Goal: Register for event/course

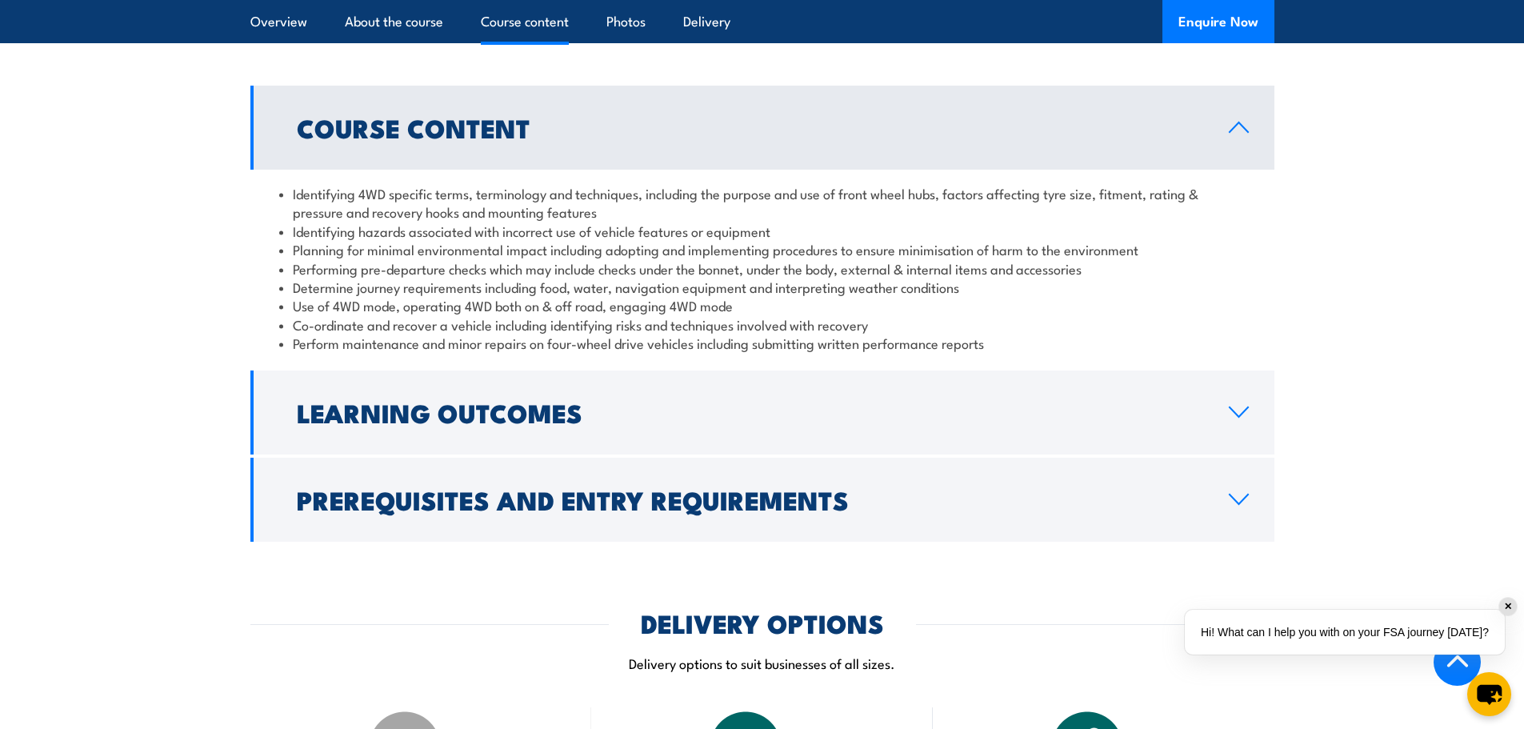
scroll to position [1520, 0]
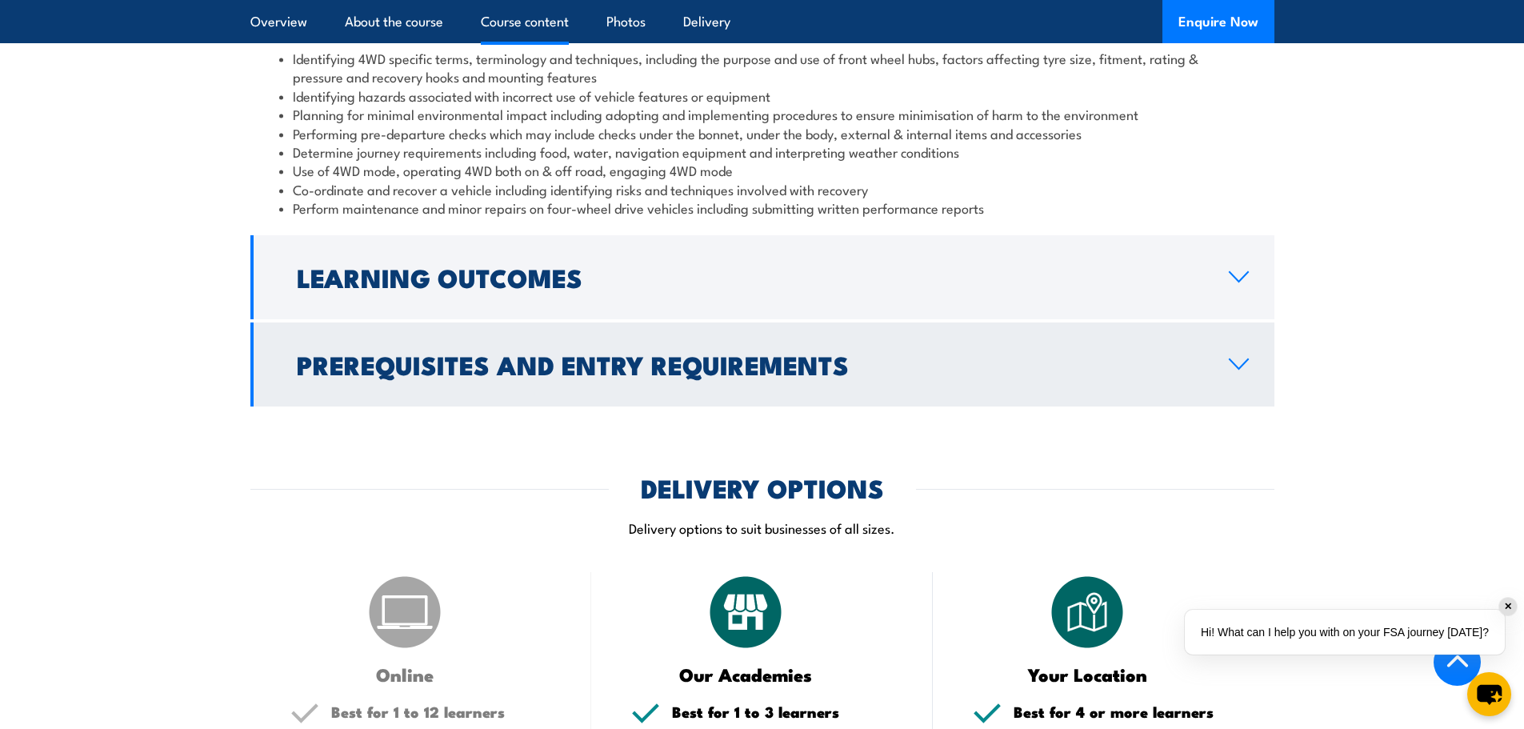
click at [1240, 365] on icon at bounding box center [1239, 364] width 22 height 13
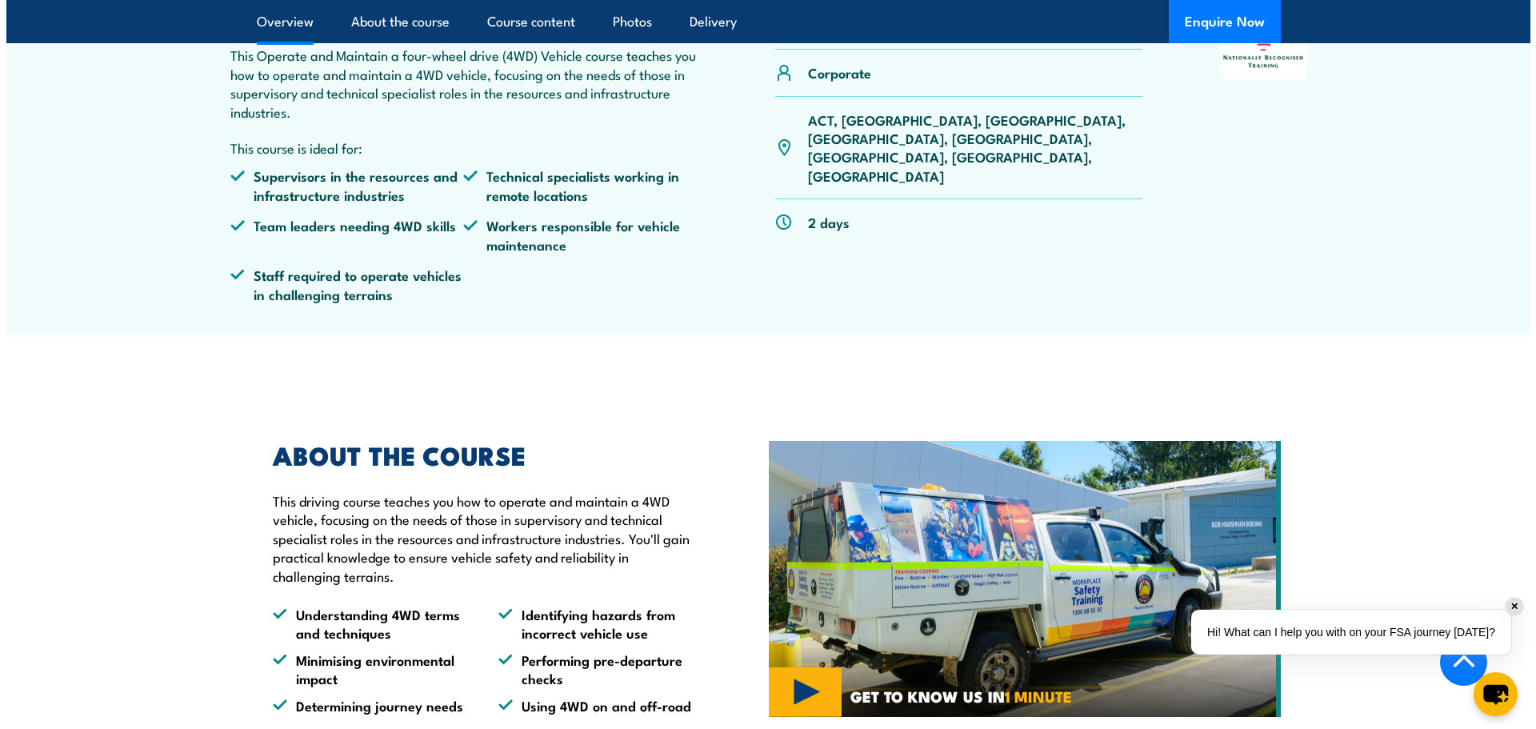
scroll to position [720, 0]
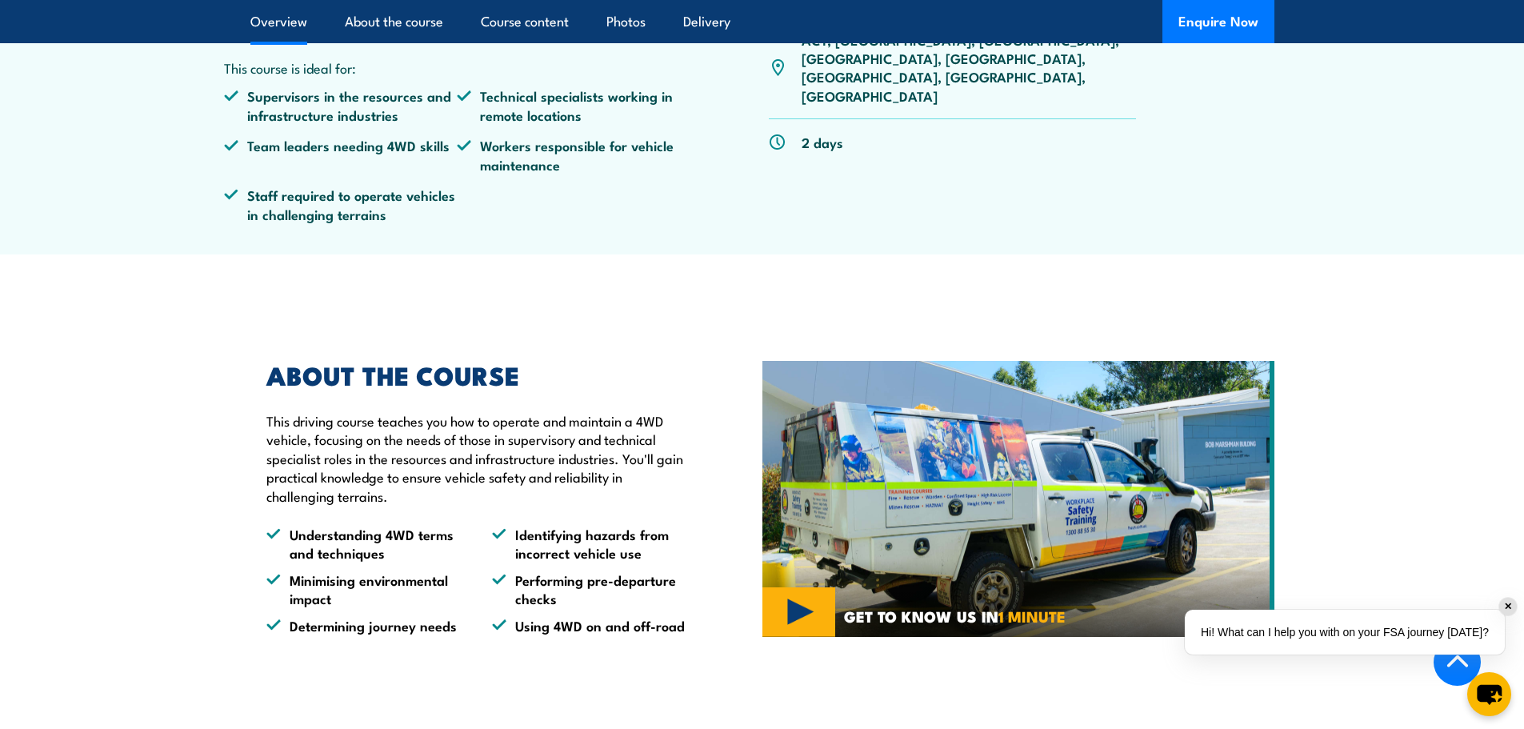
click at [788, 599] on img at bounding box center [1018, 499] width 512 height 277
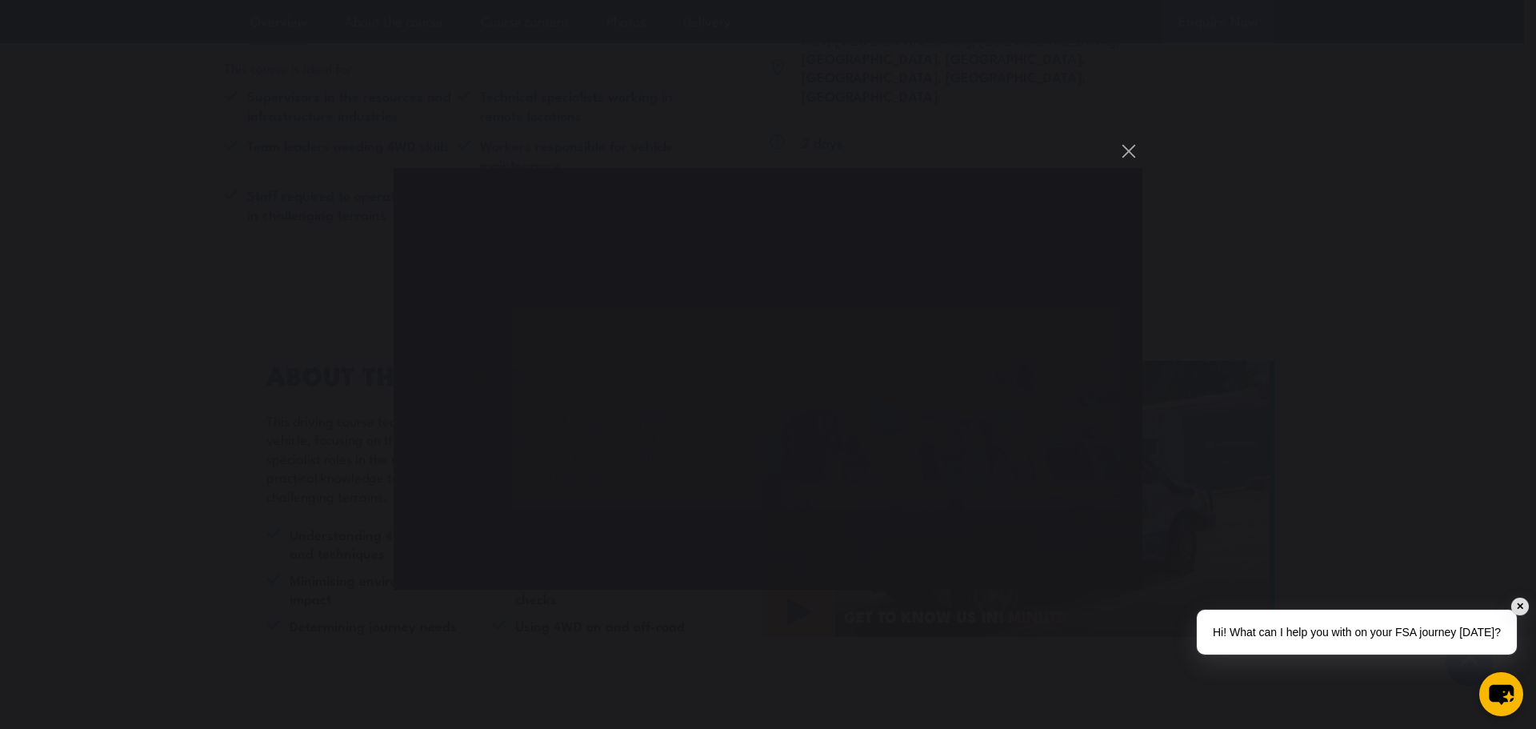
click at [1171, 689] on div "You can close this modal content with the ESC key" at bounding box center [768, 364] width 1536 height 729
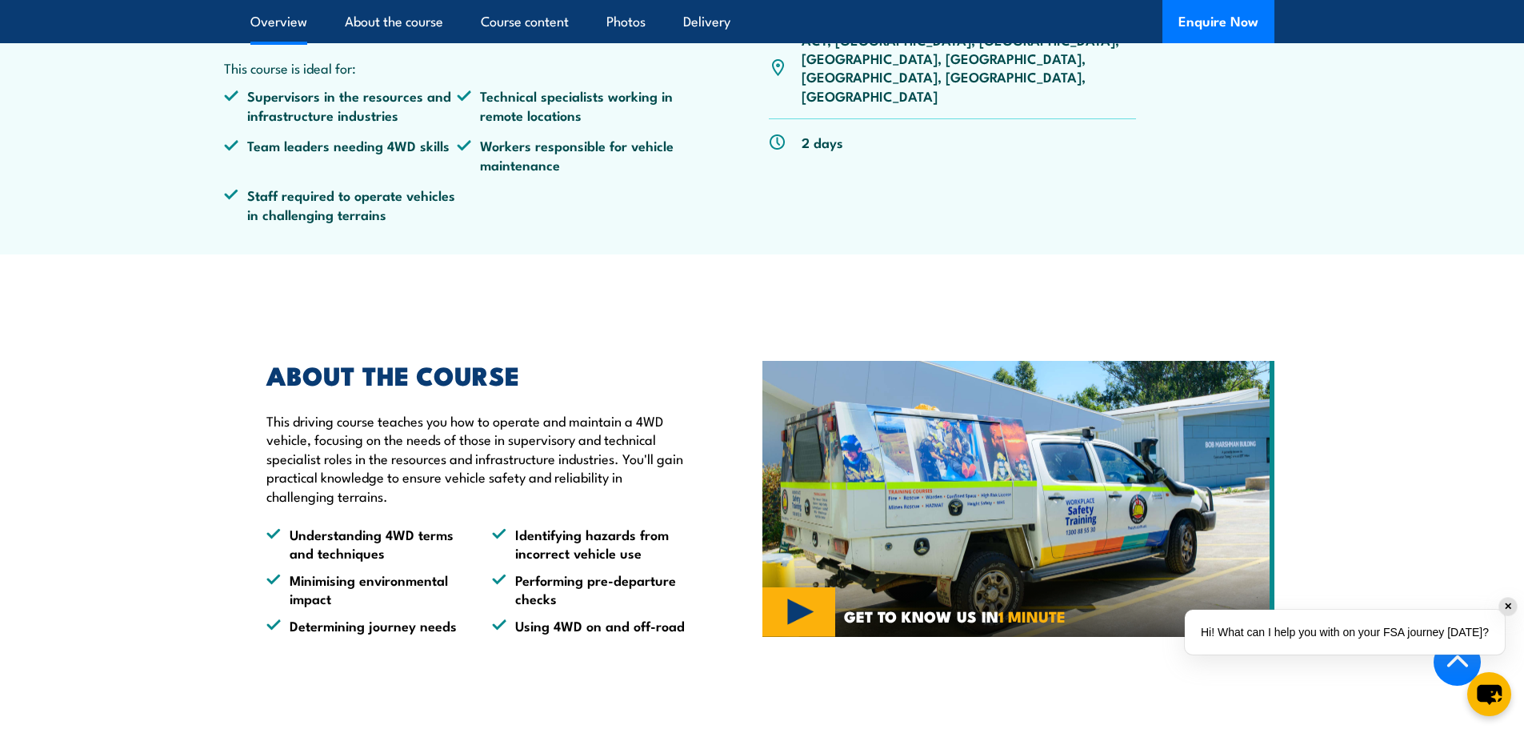
click at [811, 608] on img at bounding box center [1018, 499] width 512 height 277
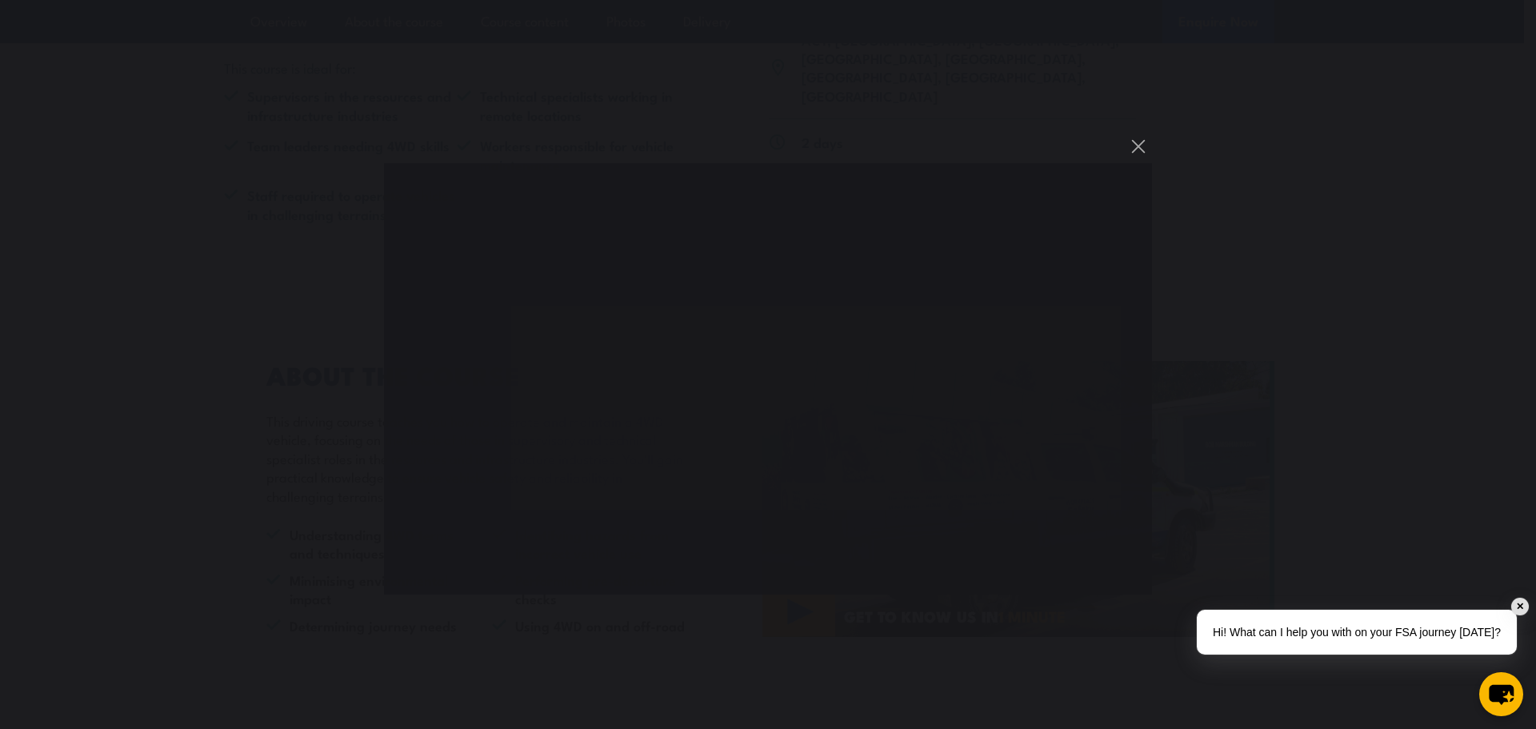
scroll to position [0, 0]
click at [1131, 142] on button "You can close this modal content with the ESC key" at bounding box center [1138, 146] width 27 height 27
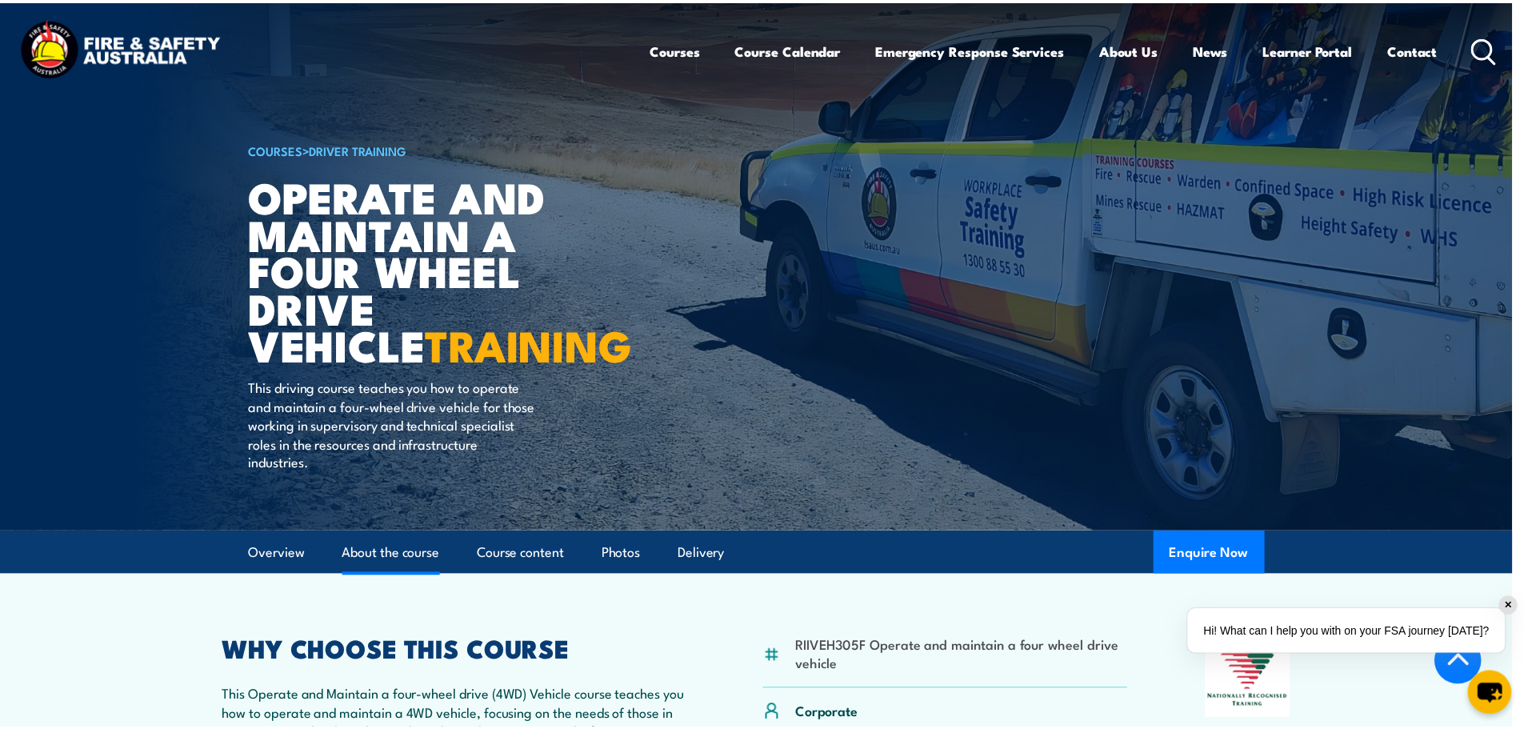
scroll to position [854, 0]
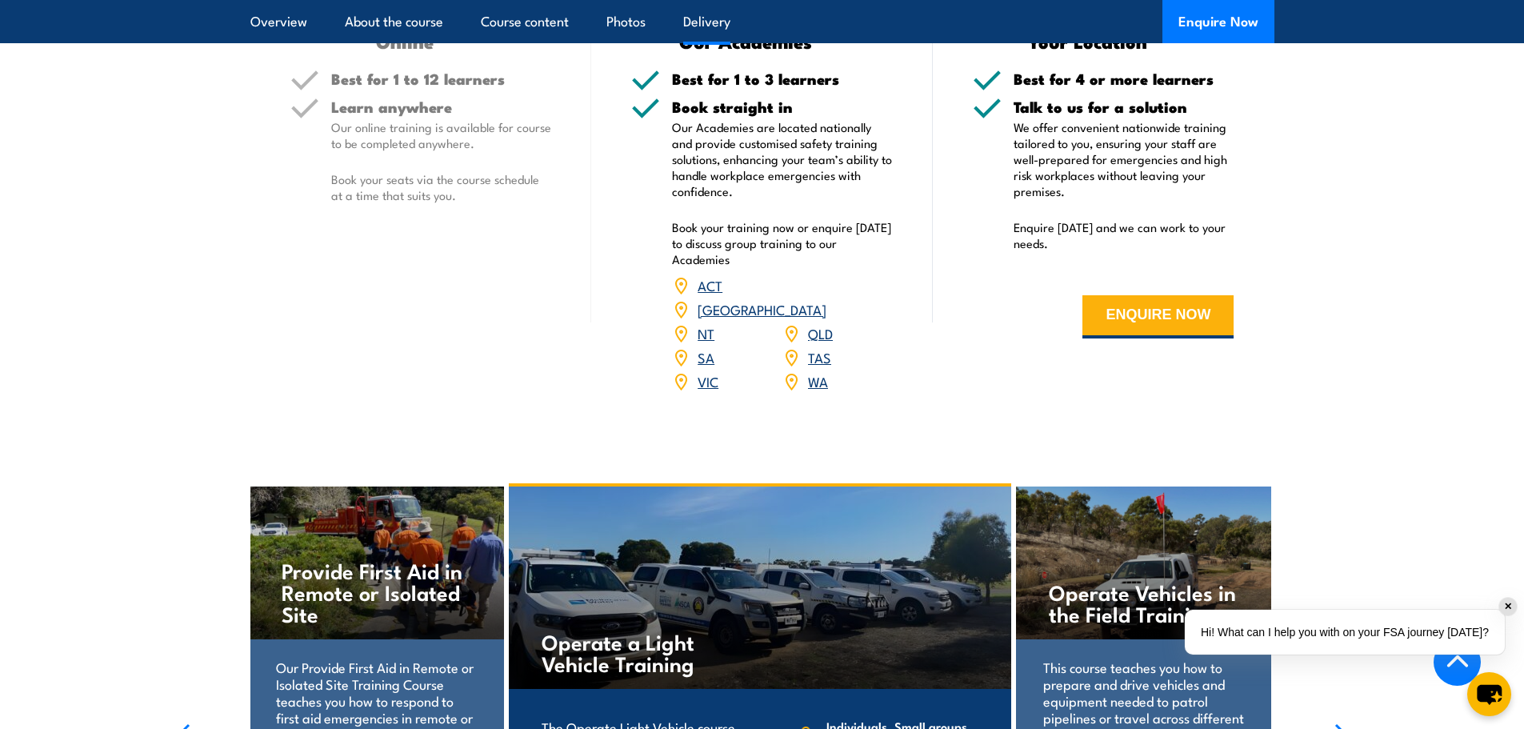
scroll to position [2160, 0]
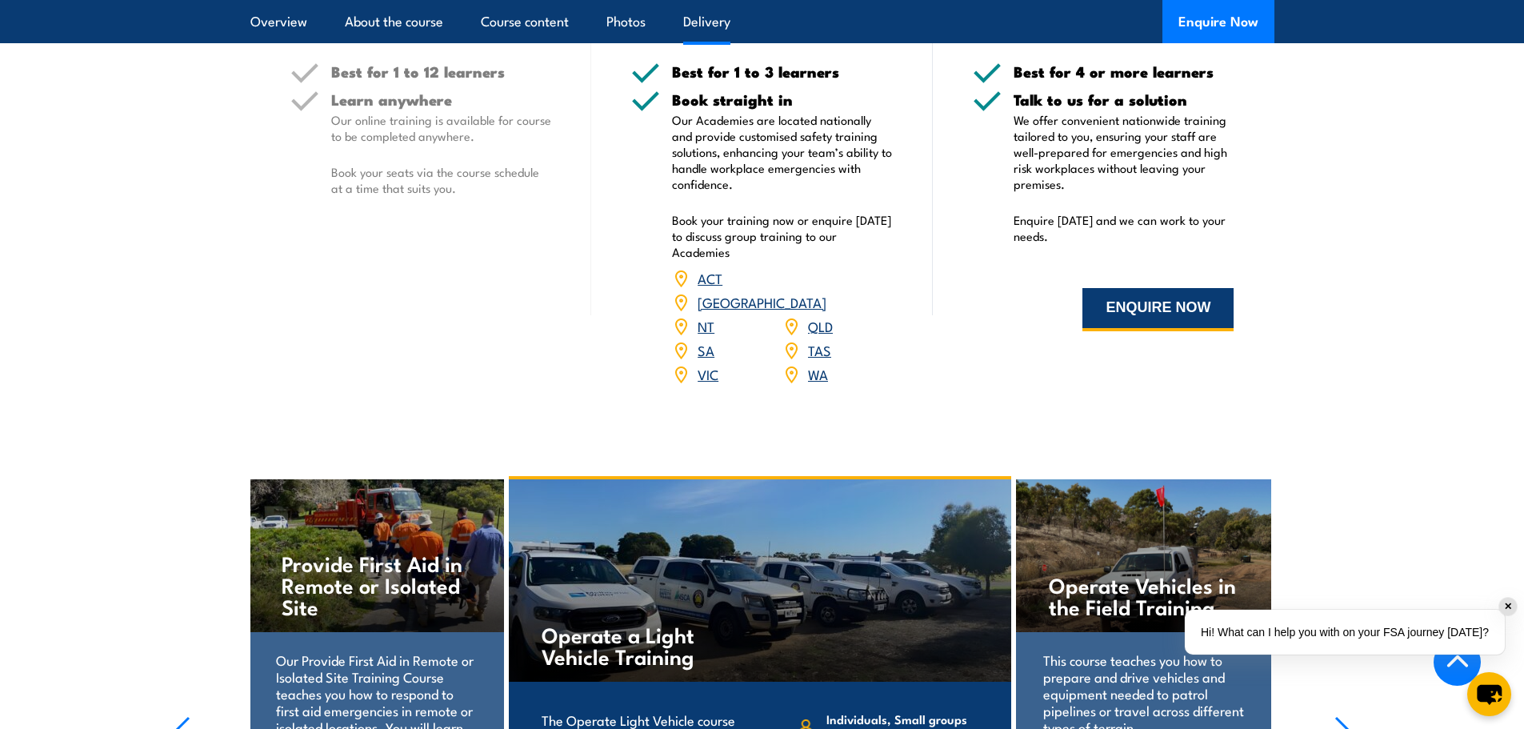
click at [1185, 312] on button "ENQUIRE NOW" at bounding box center [1157, 309] width 151 height 43
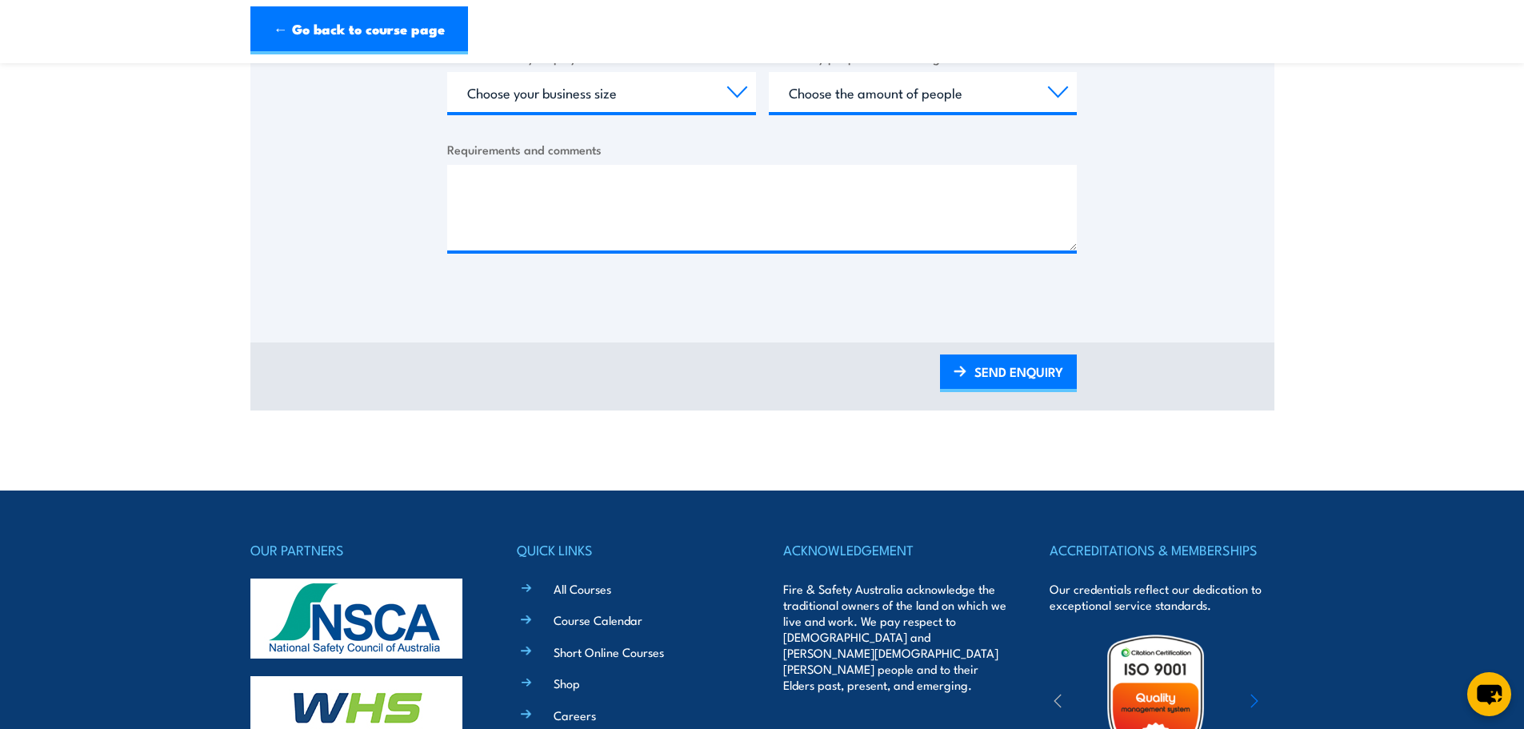
scroll to position [560, 0]
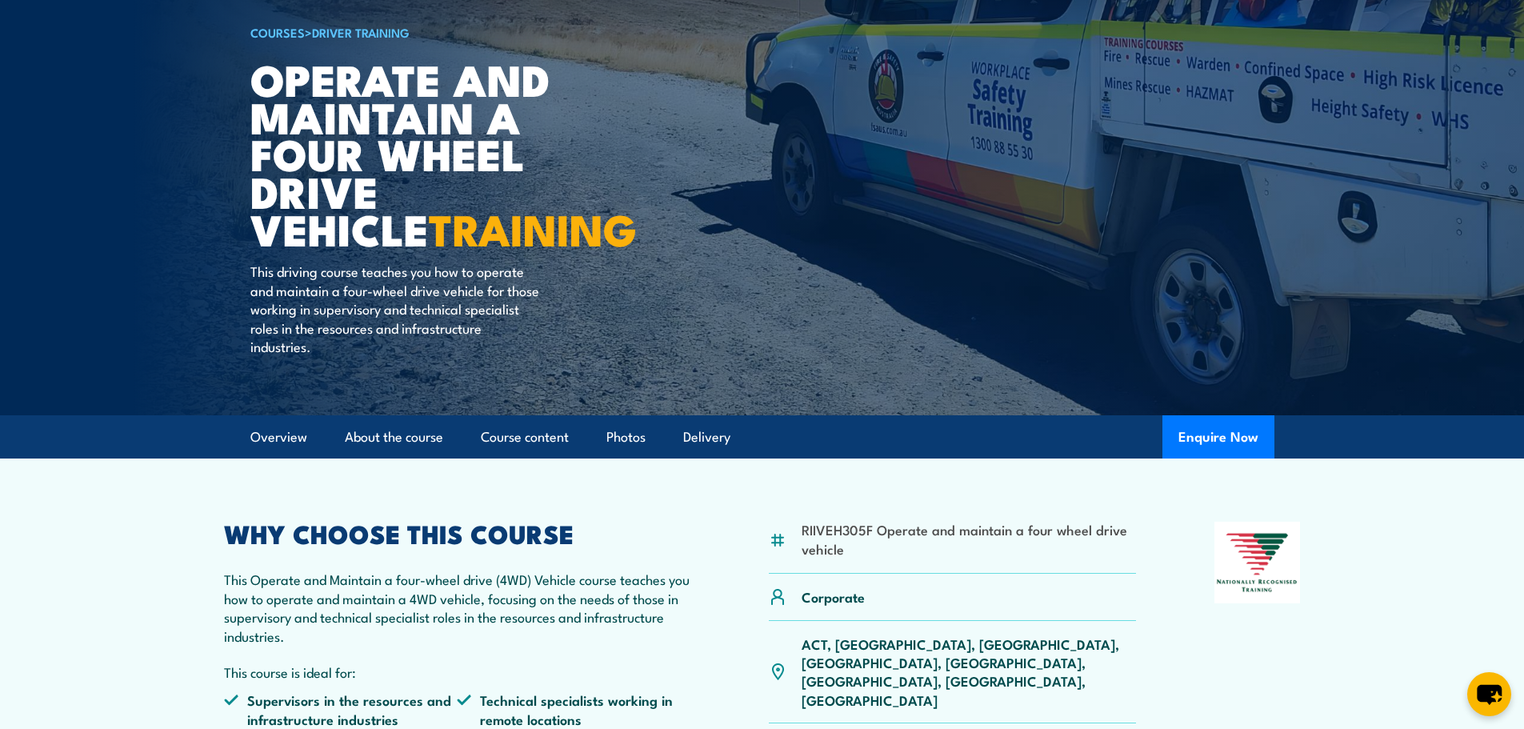
scroll to position [80, 0]
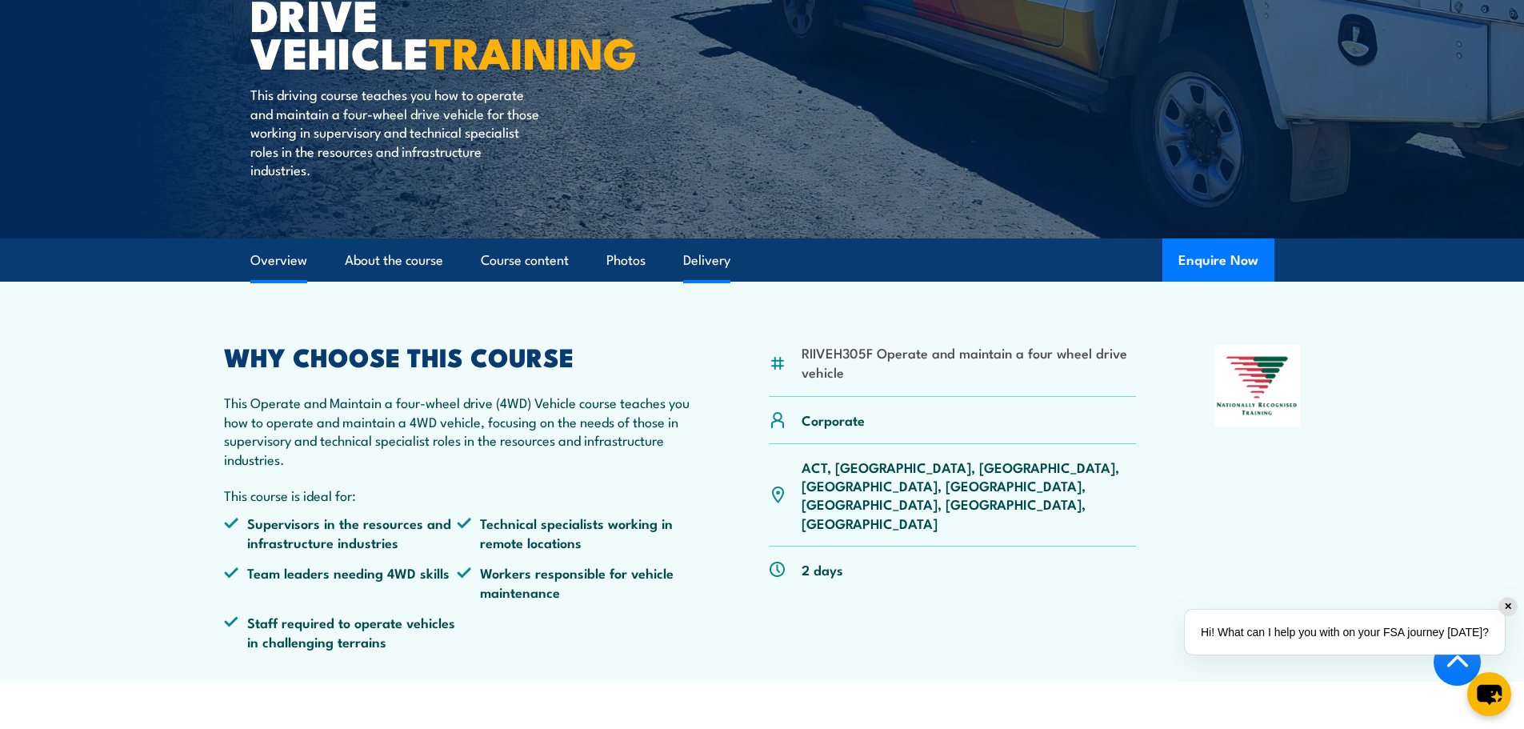
scroll to position [400, 0]
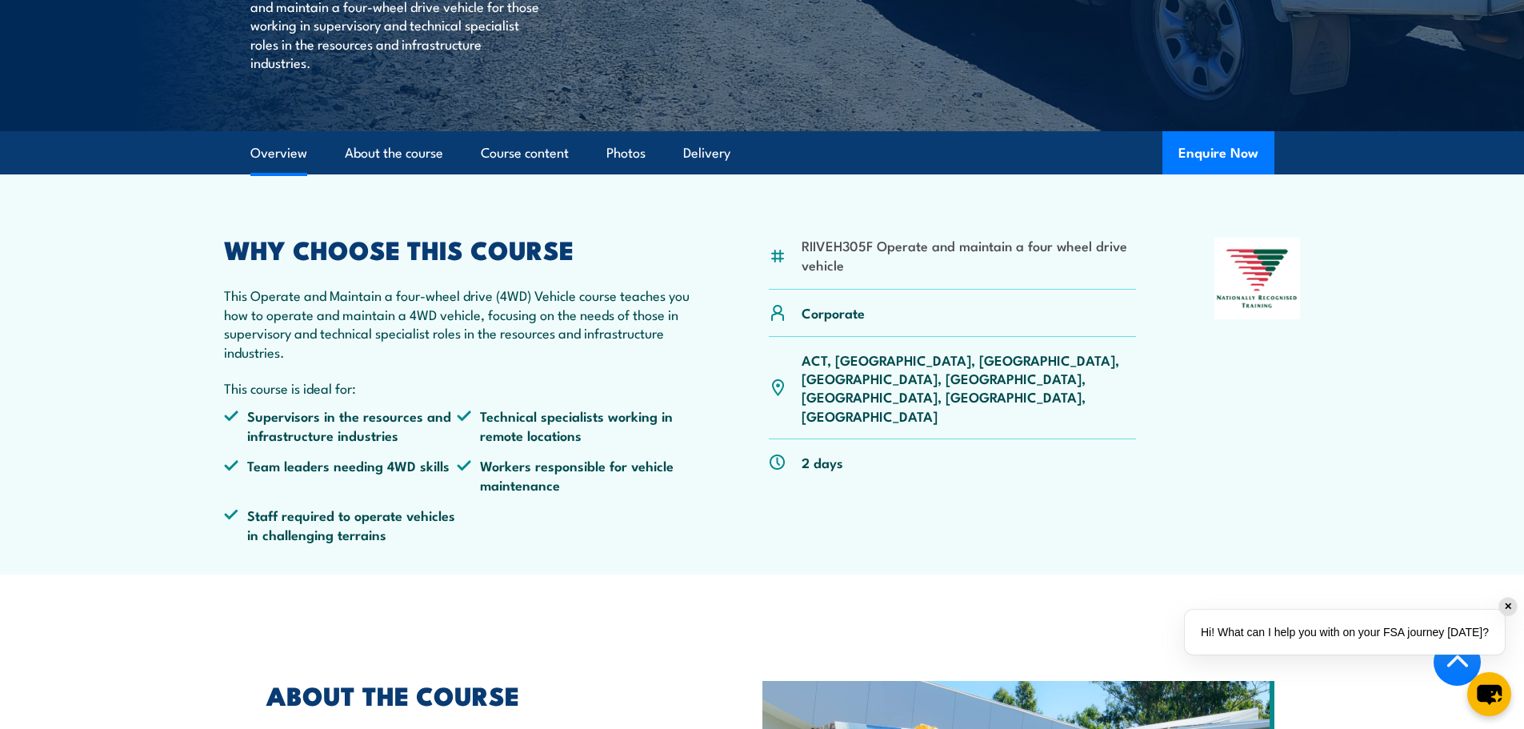
click at [833, 361] on p "ACT, [GEOGRAPHIC_DATA], [GEOGRAPHIC_DATA], [GEOGRAPHIC_DATA], [GEOGRAPHIC_DATA]…" at bounding box center [968, 387] width 335 height 75
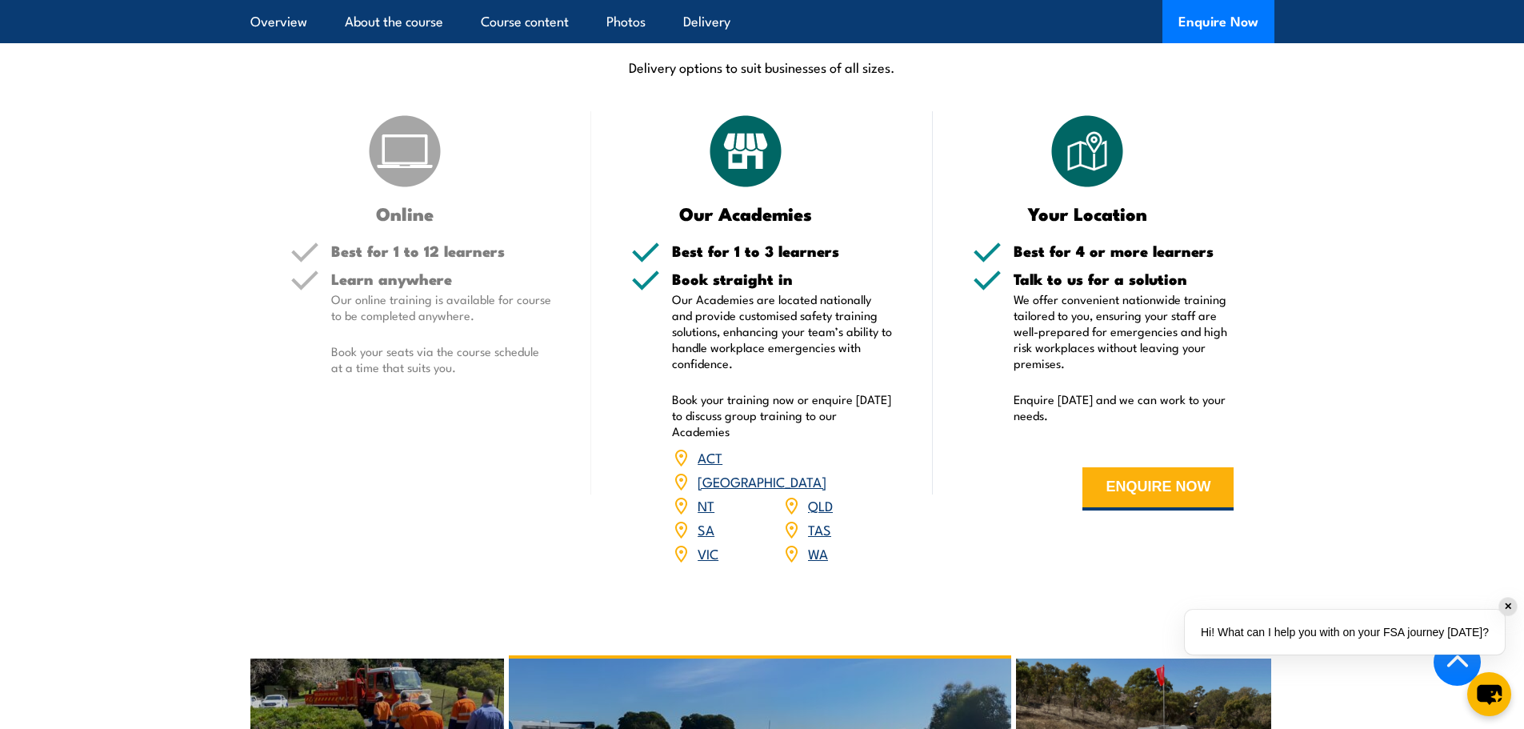
scroll to position [2080, 0]
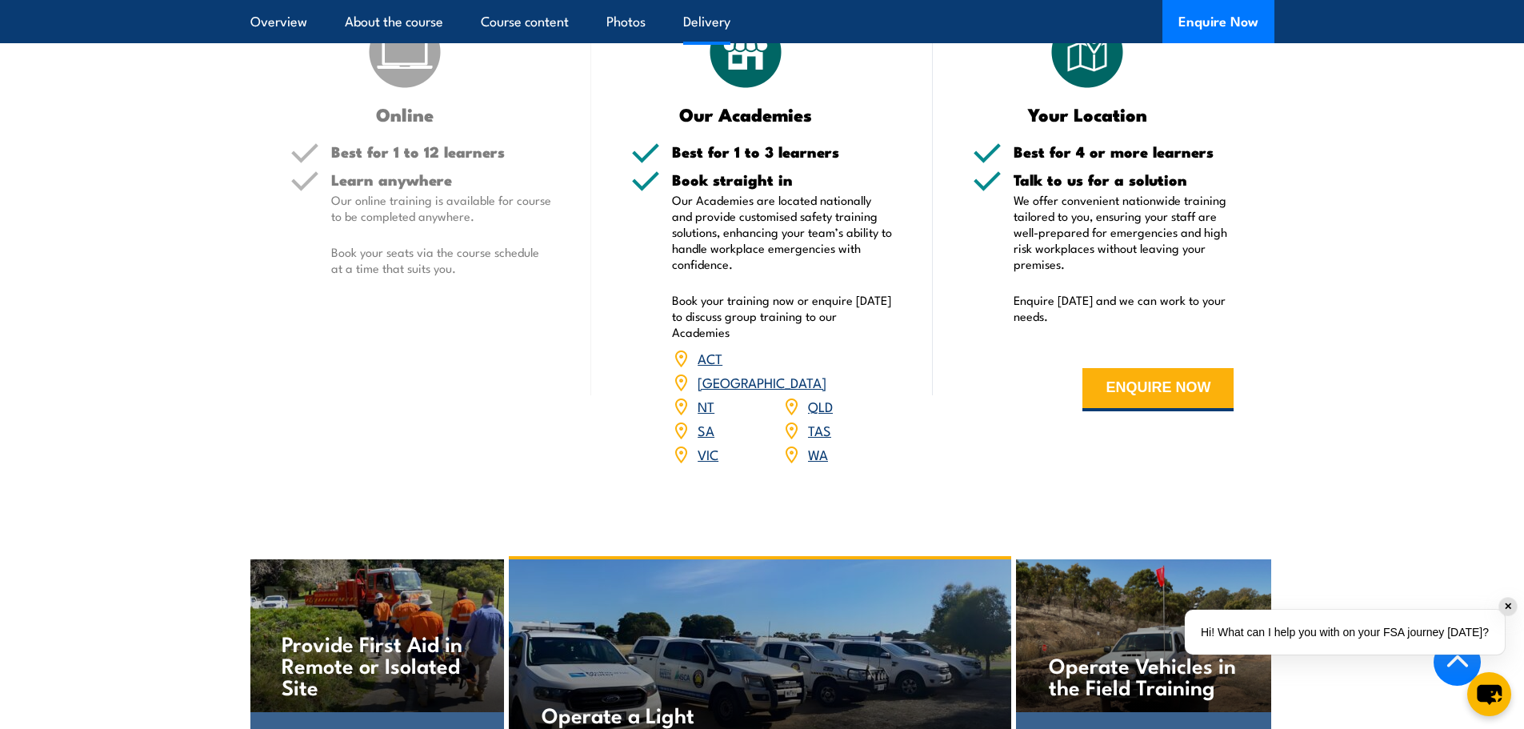
click at [826, 372] on link "[GEOGRAPHIC_DATA]" at bounding box center [761, 381] width 129 height 19
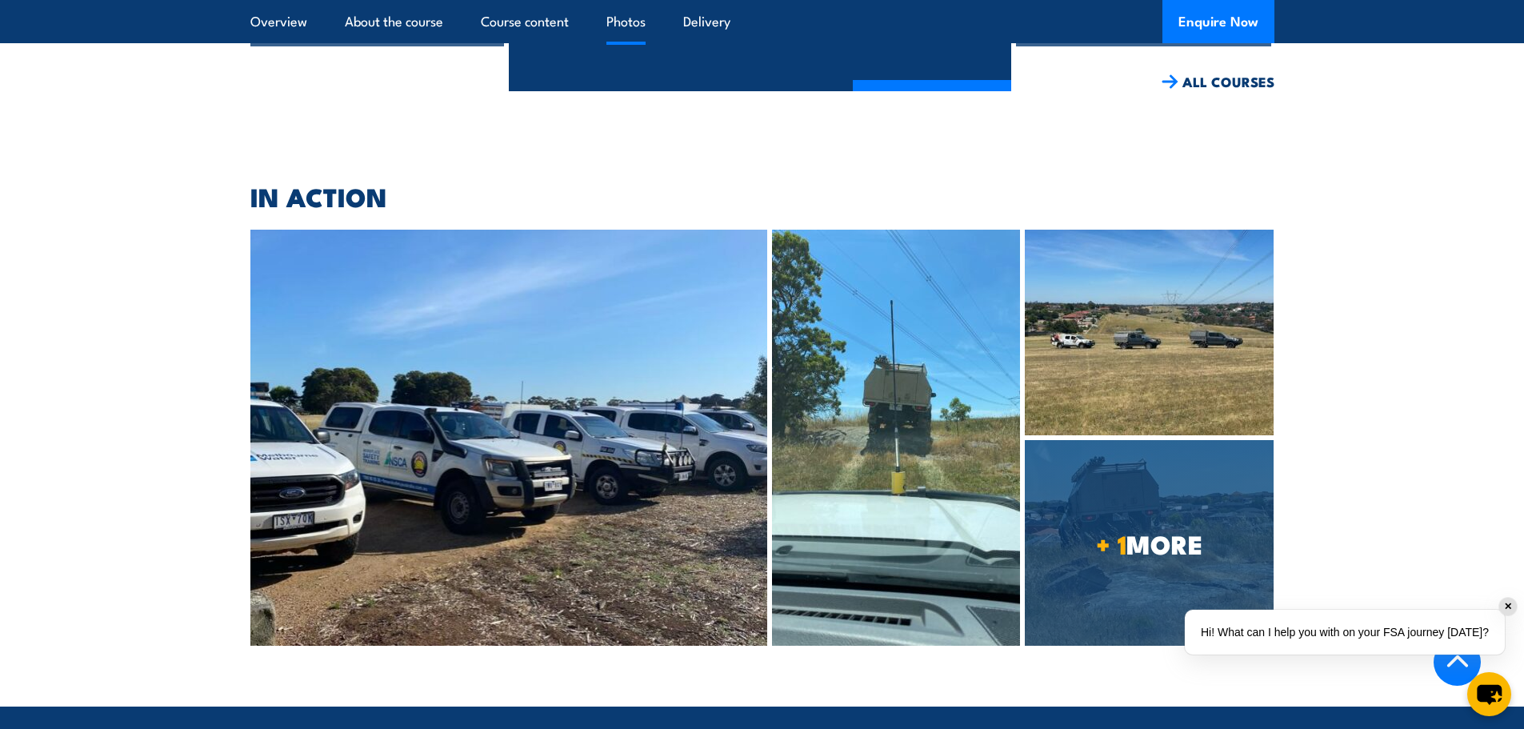
scroll to position [3279, 0]
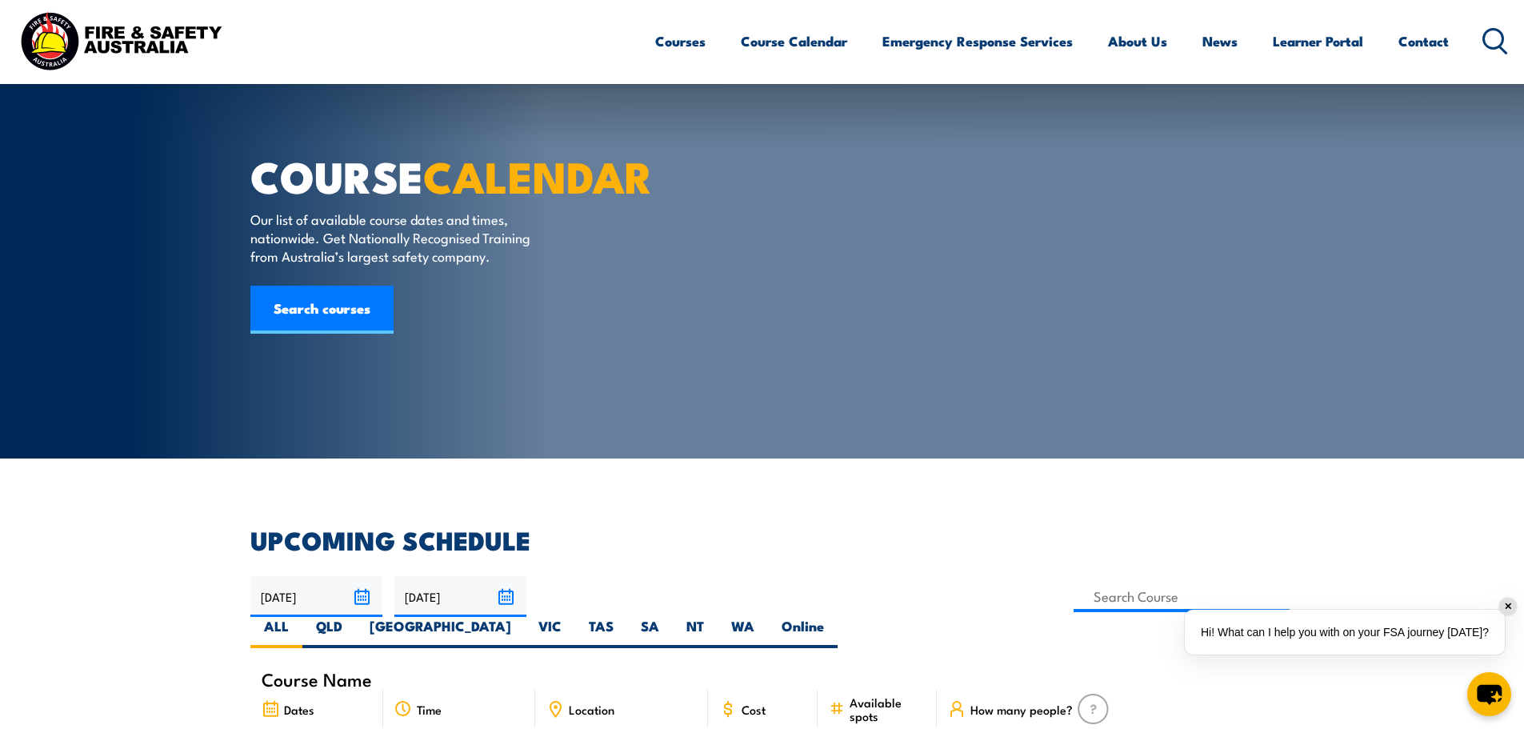
scroll to position [160, 0]
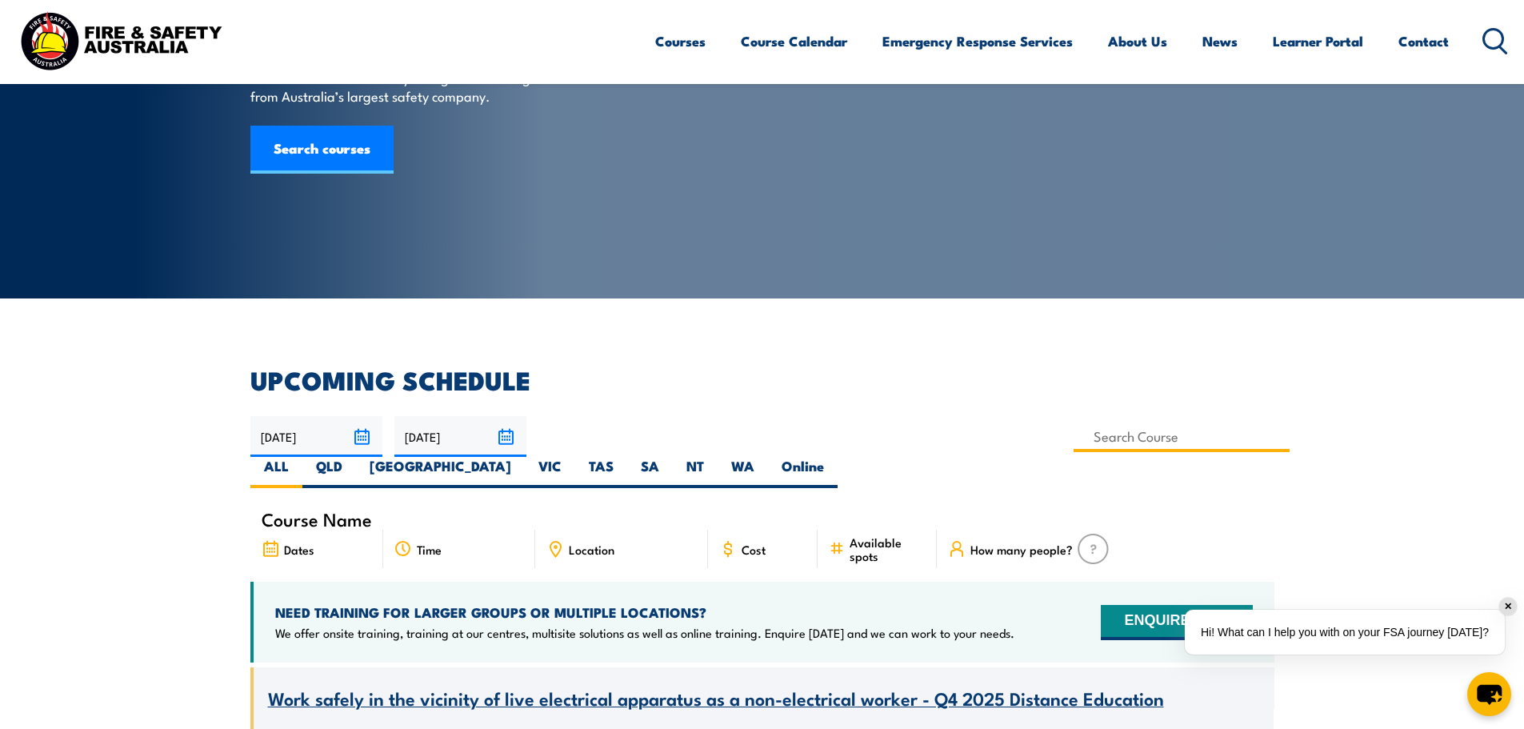
click at [1073, 434] on input at bounding box center [1181, 436] width 217 height 31
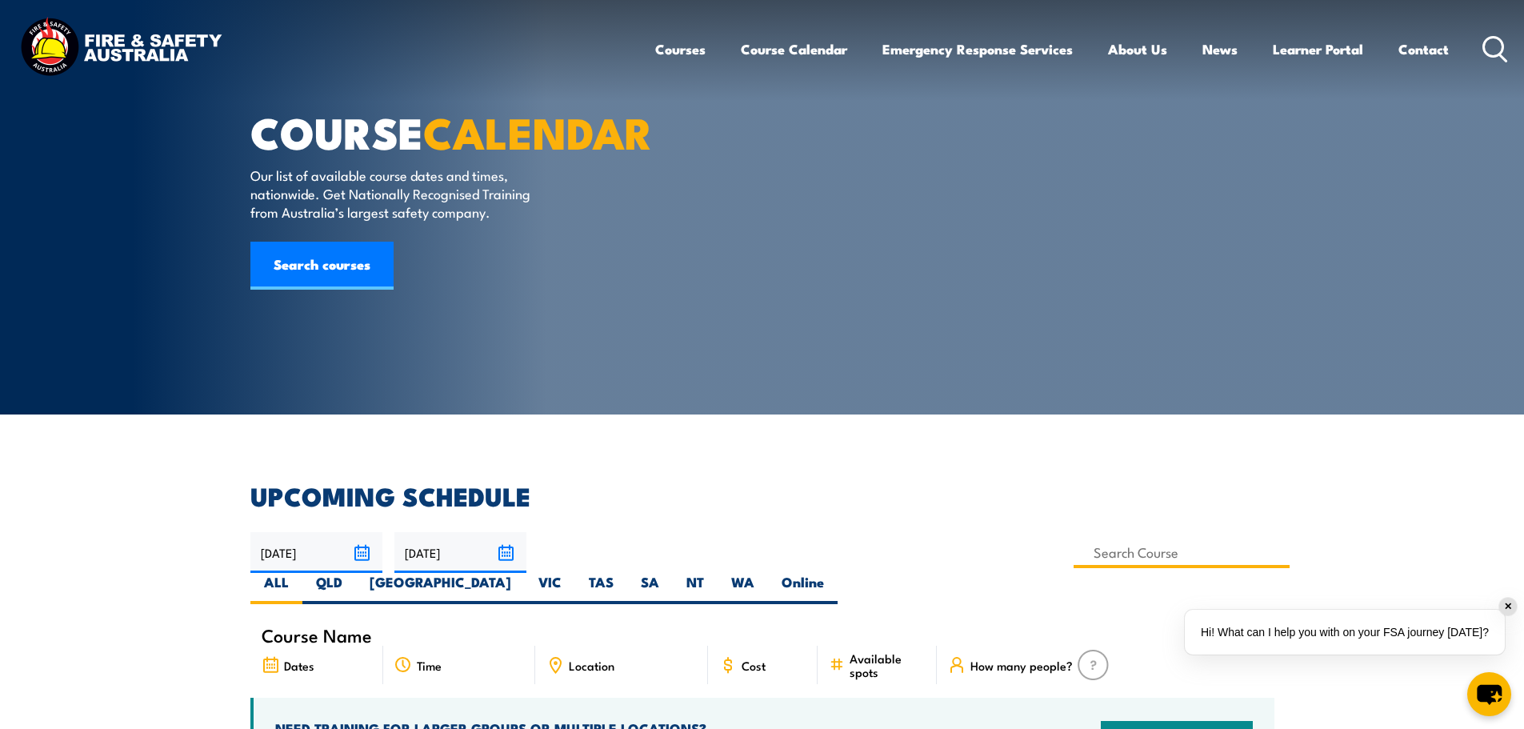
scroll to position [0, 0]
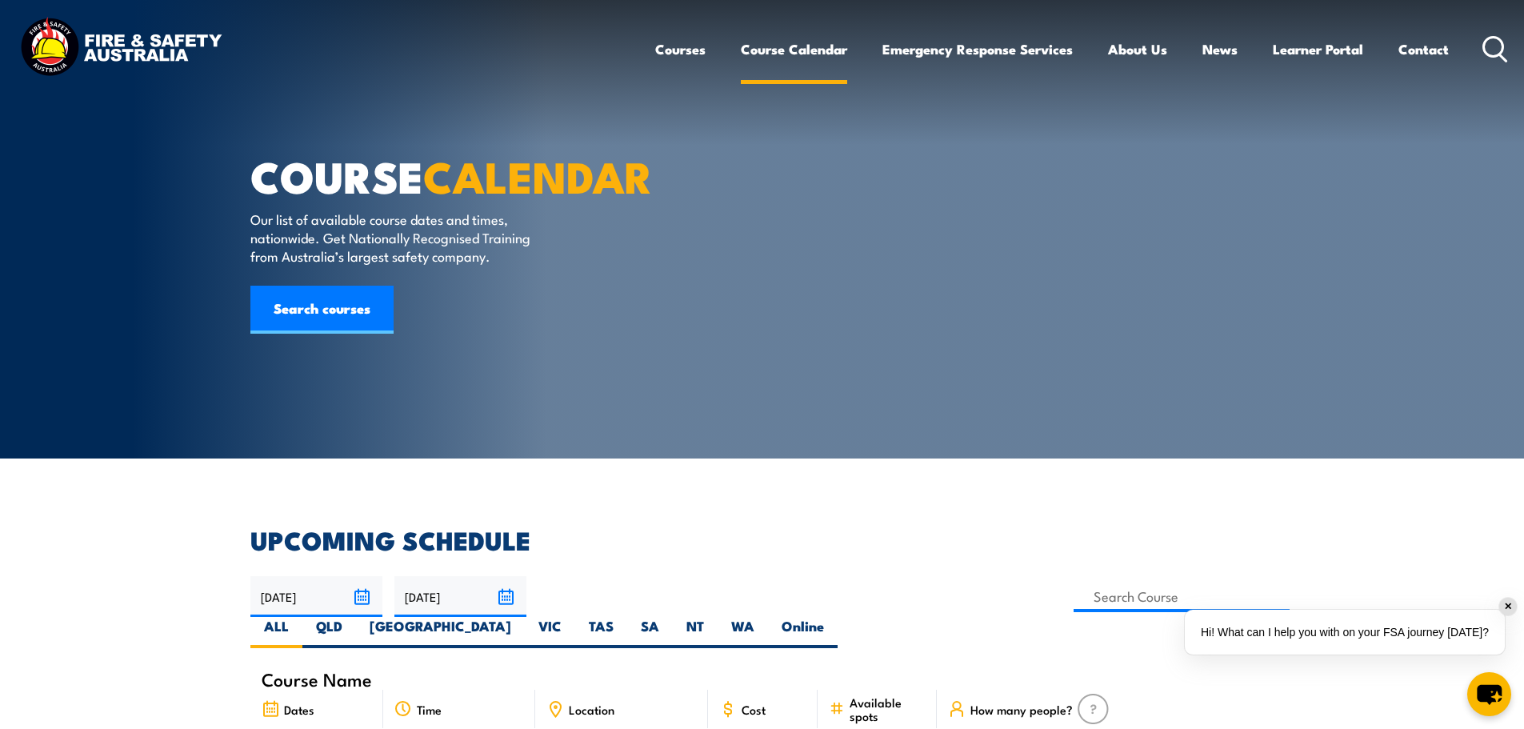
click at [782, 36] on link "Course Calendar" at bounding box center [794, 49] width 106 height 42
click at [1073, 591] on input at bounding box center [1181, 596] width 217 height 31
type input "4WD"
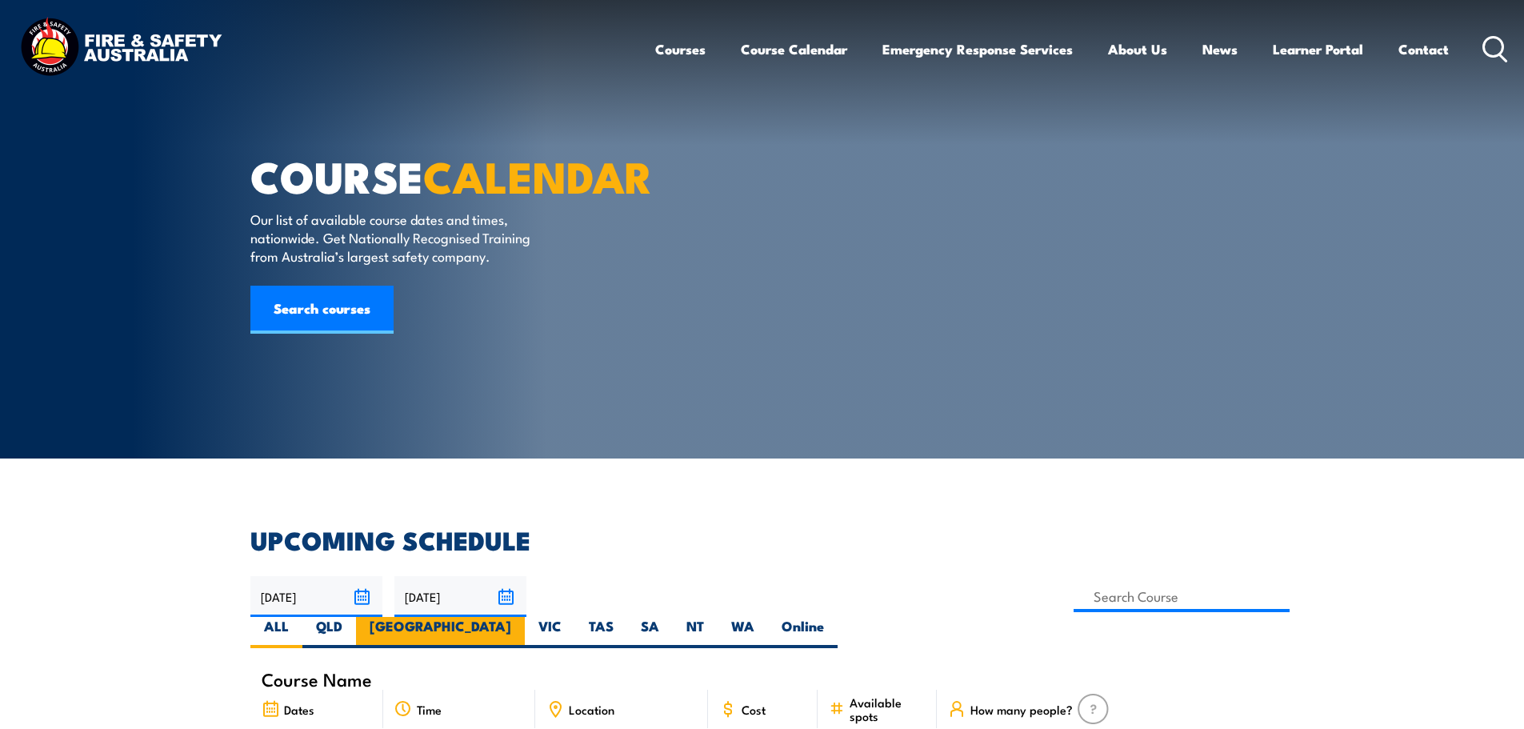
click at [525, 617] on label "[GEOGRAPHIC_DATA]" at bounding box center [440, 632] width 169 height 31
click at [522, 617] on input "[GEOGRAPHIC_DATA]" at bounding box center [516, 622] width 10 height 10
radio input "true"
click at [525, 617] on label "[GEOGRAPHIC_DATA]" at bounding box center [440, 632] width 169 height 31
click at [522, 617] on input "[GEOGRAPHIC_DATA]" at bounding box center [516, 622] width 10 height 10
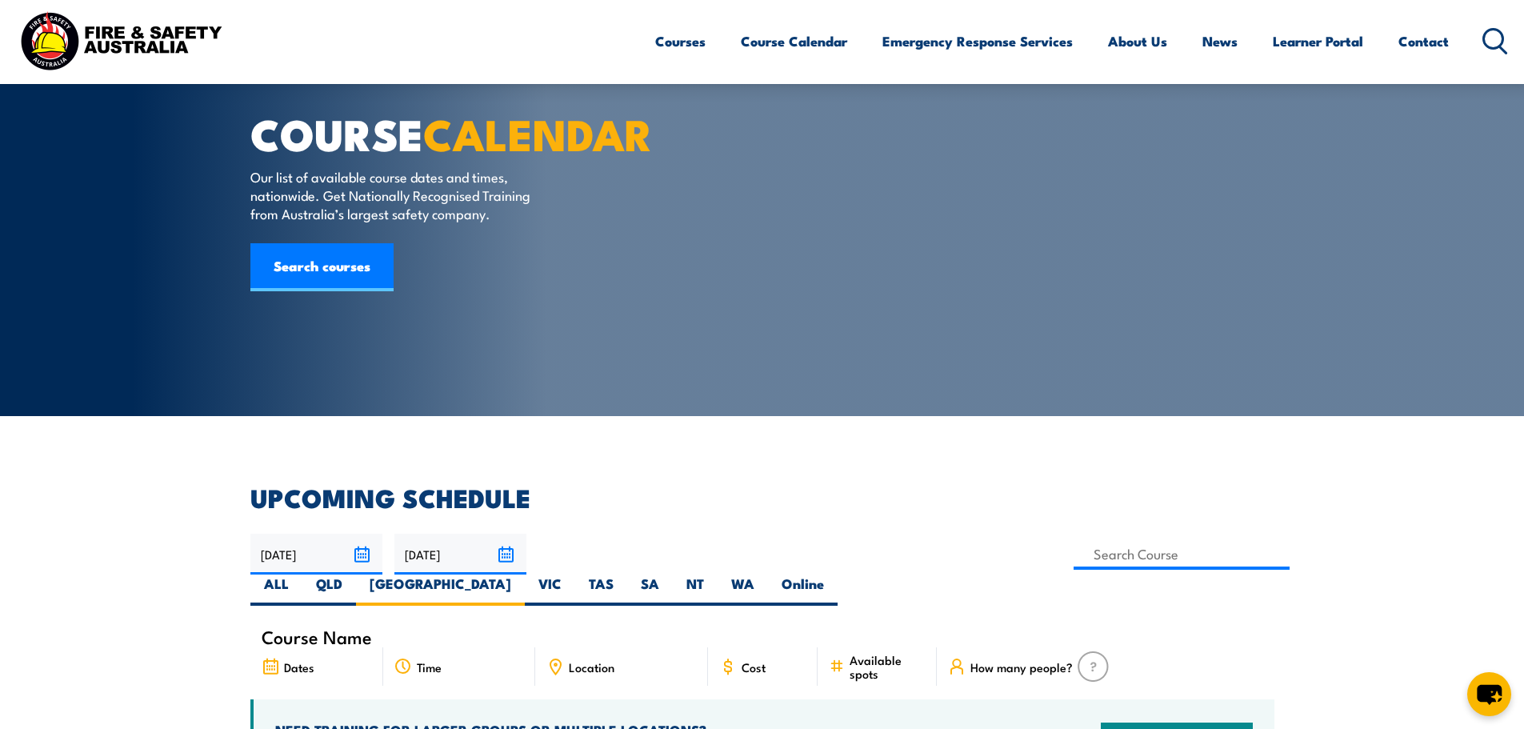
scroll to position [80, 0]
